Goal: Information Seeking & Learning: Learn about a topic

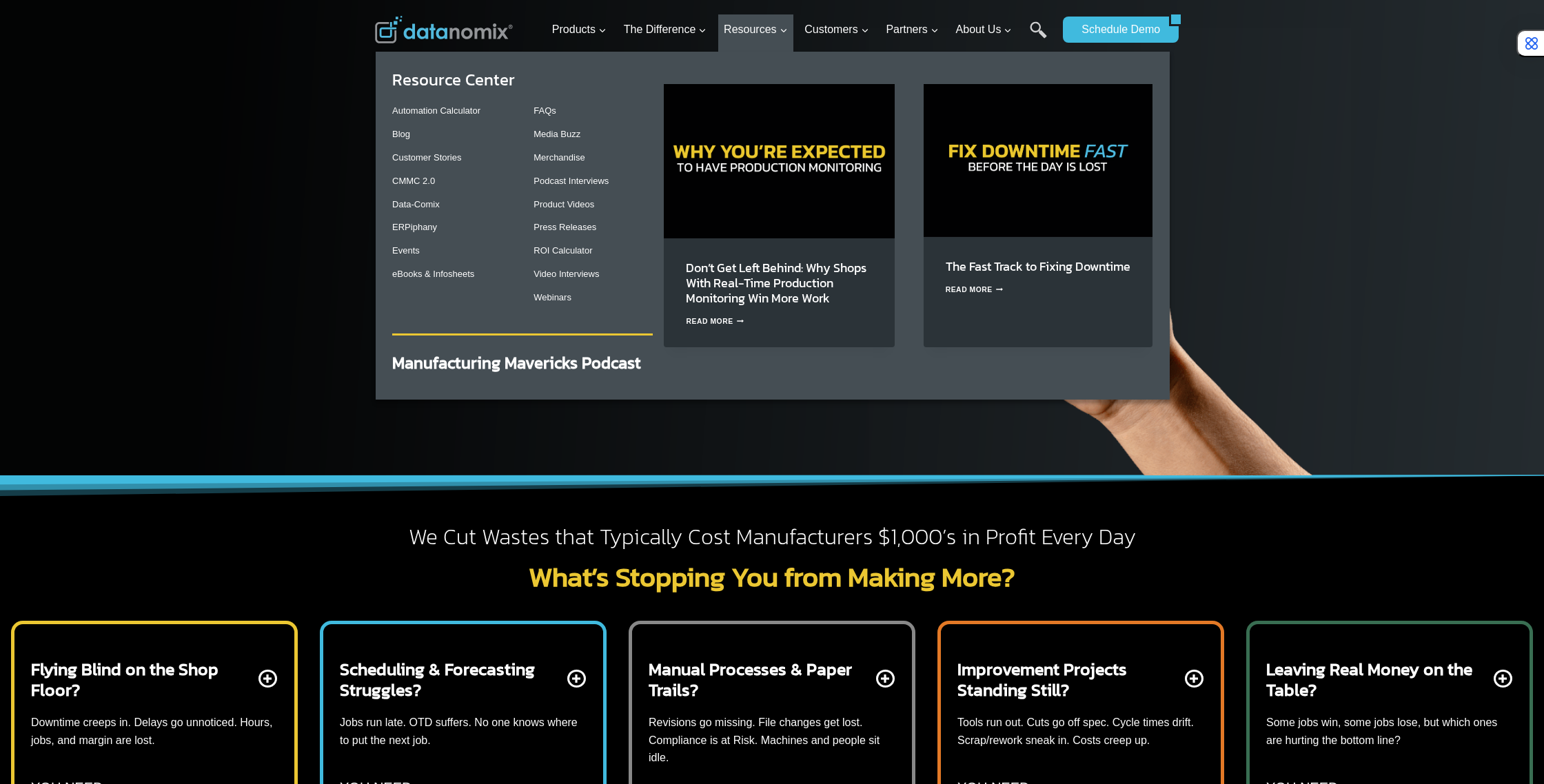
click at [400, 145] on div "Automation Calculator Blog Customer Stories CMMC 2.0 Data-Comix [GEOGRAPHIC_DAT…" at bounding box center [451, 193] width 120 height 195
click at [562, 132] on link "Media Buzz" at bounding box center [556, 133] width 47 height 10
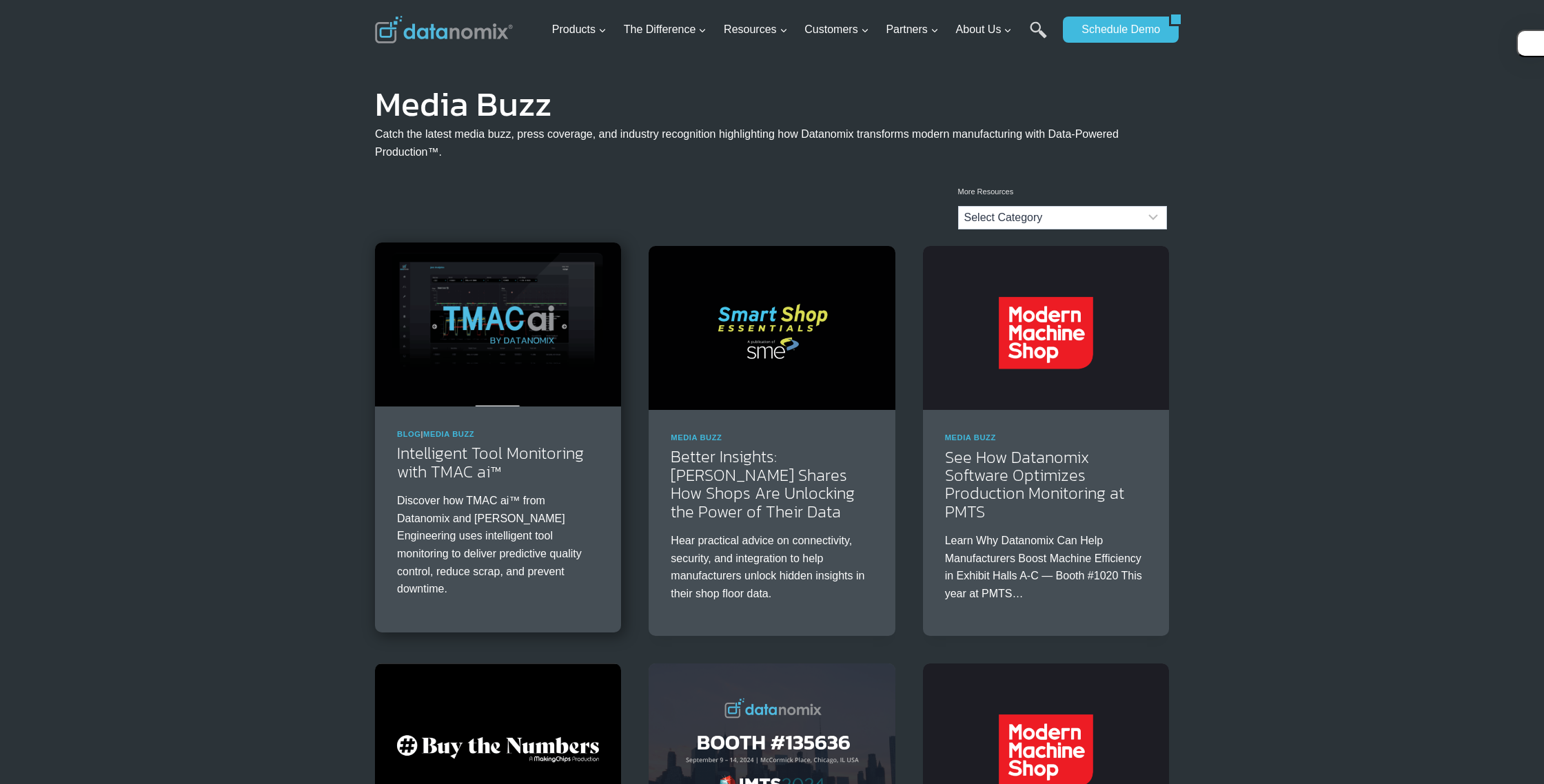
click at [468, 487] on div "Blog | Media Buzz Intelligent Tool Monitoring with TMAC ai™ Discover how TMAC a…" at bounding box center [498, 518] width 246 height 225
click at [478, 463] on link "Intelligent Tool Monitoring with TMAC ai™" at bounding box center [490, 462] width 187 height 42
